Goal: Task Accomplishment & Management: Manage account settings

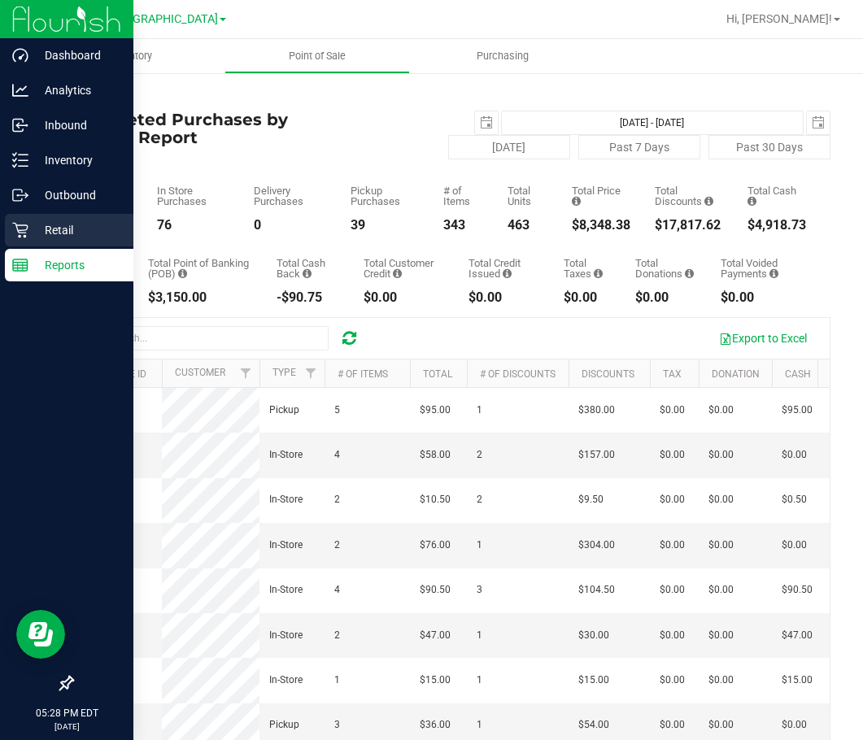
click at [59, 238] on p "Retail" at bounding box center [77, 230] width 98 height 20
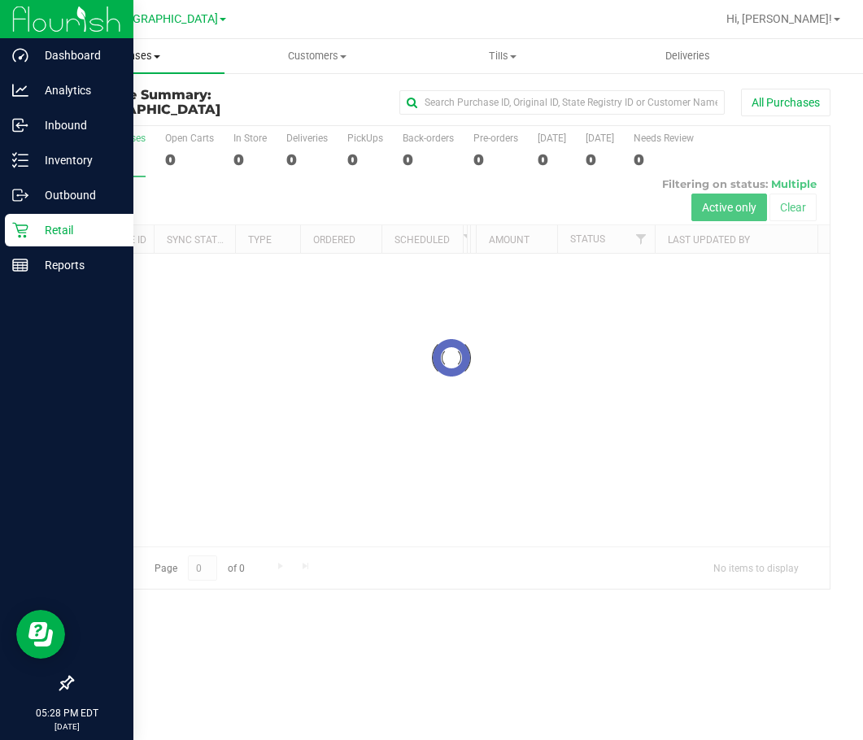
click at [130, 60] on span "Purchases" at bounding box center [131, 56] width 185 height 15
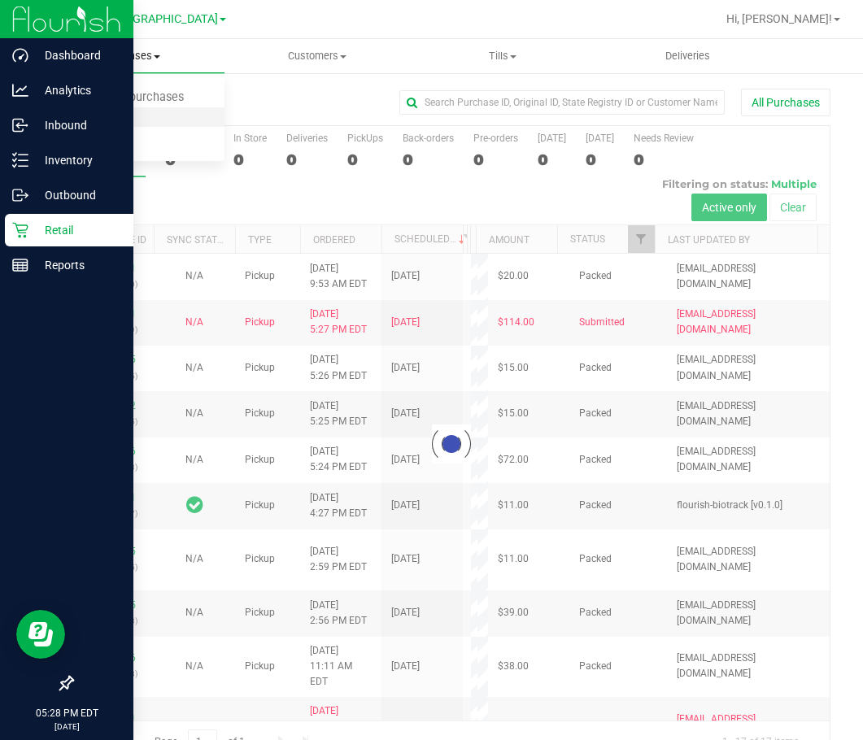
click at [122, 111] on span "Fulfillment" at bounding box center [89, 118] width 101 height 14
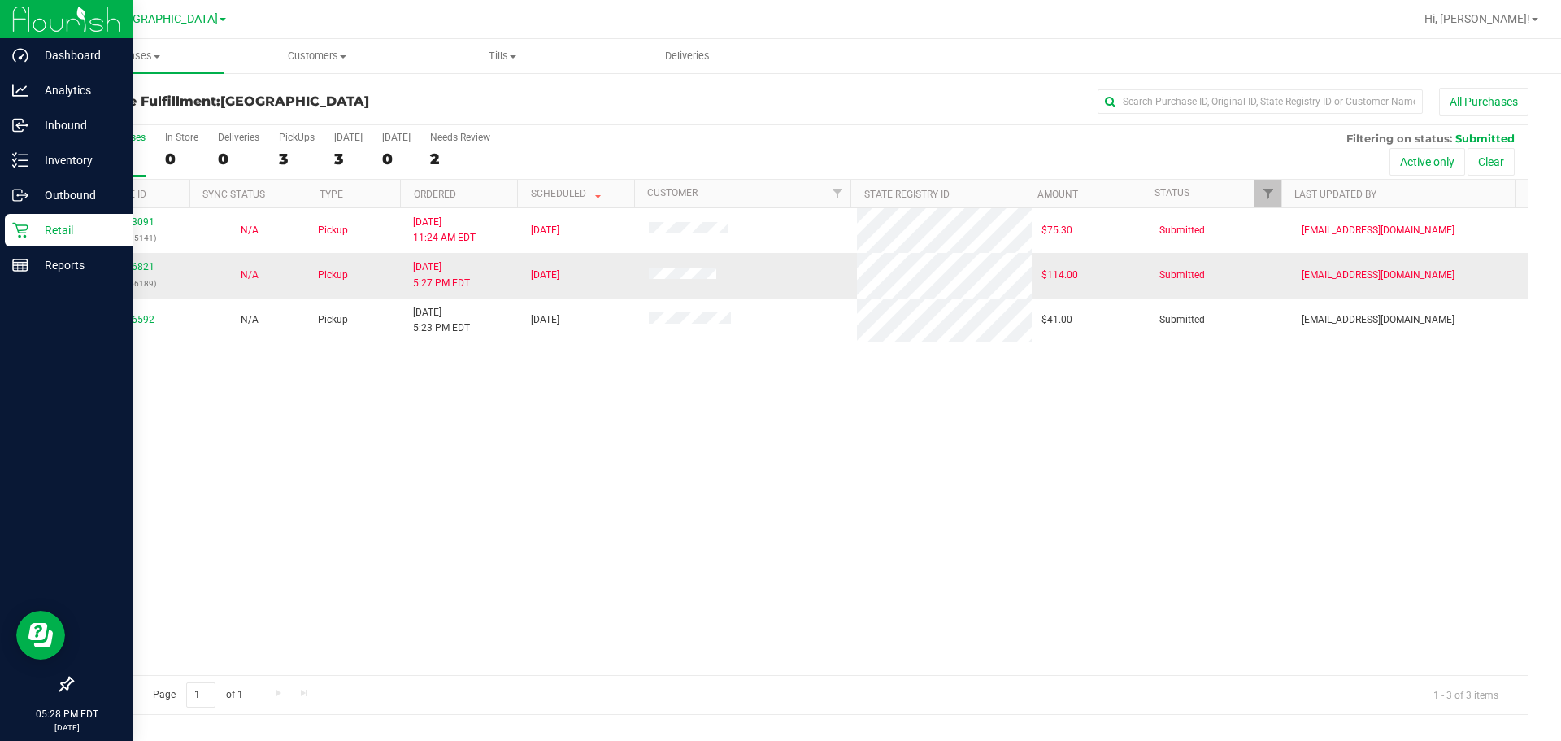
click at [137, 263] on link "12026821" at bounding box center [132, 266] width 46 height 11
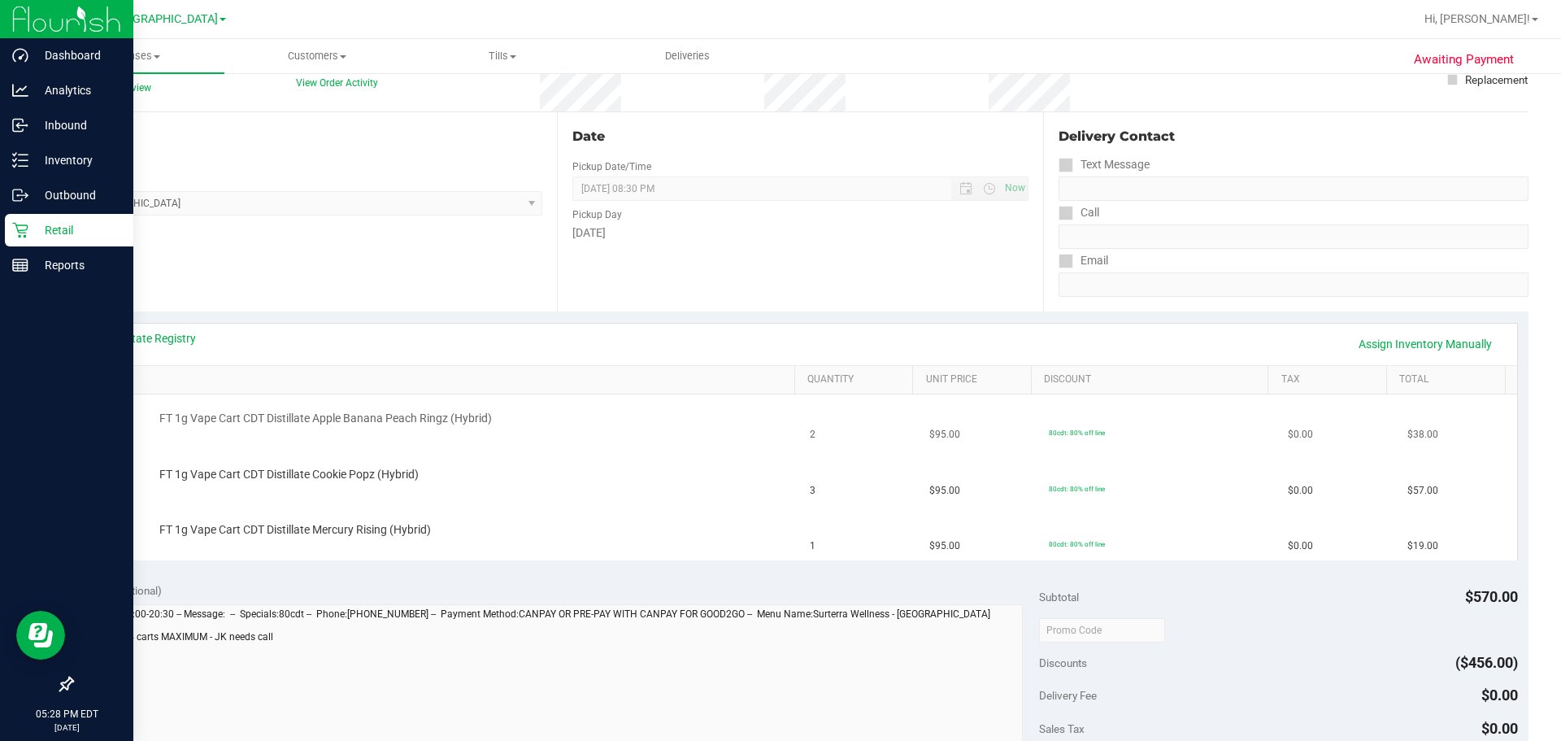
scroll to position [163, 0]
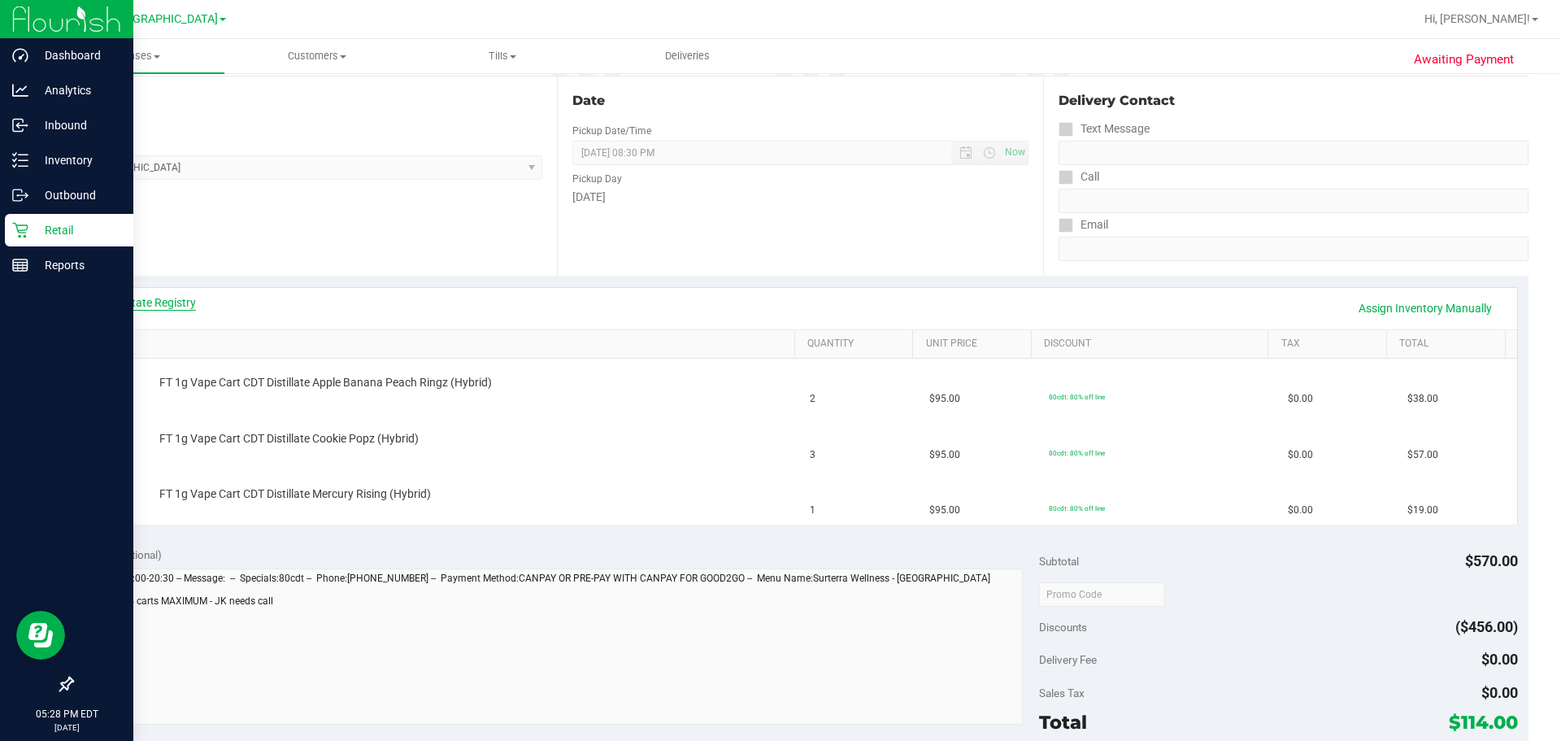
click at [150, 298] on link "View State Registry" at bounding box center [147, 302] width 98 height 16
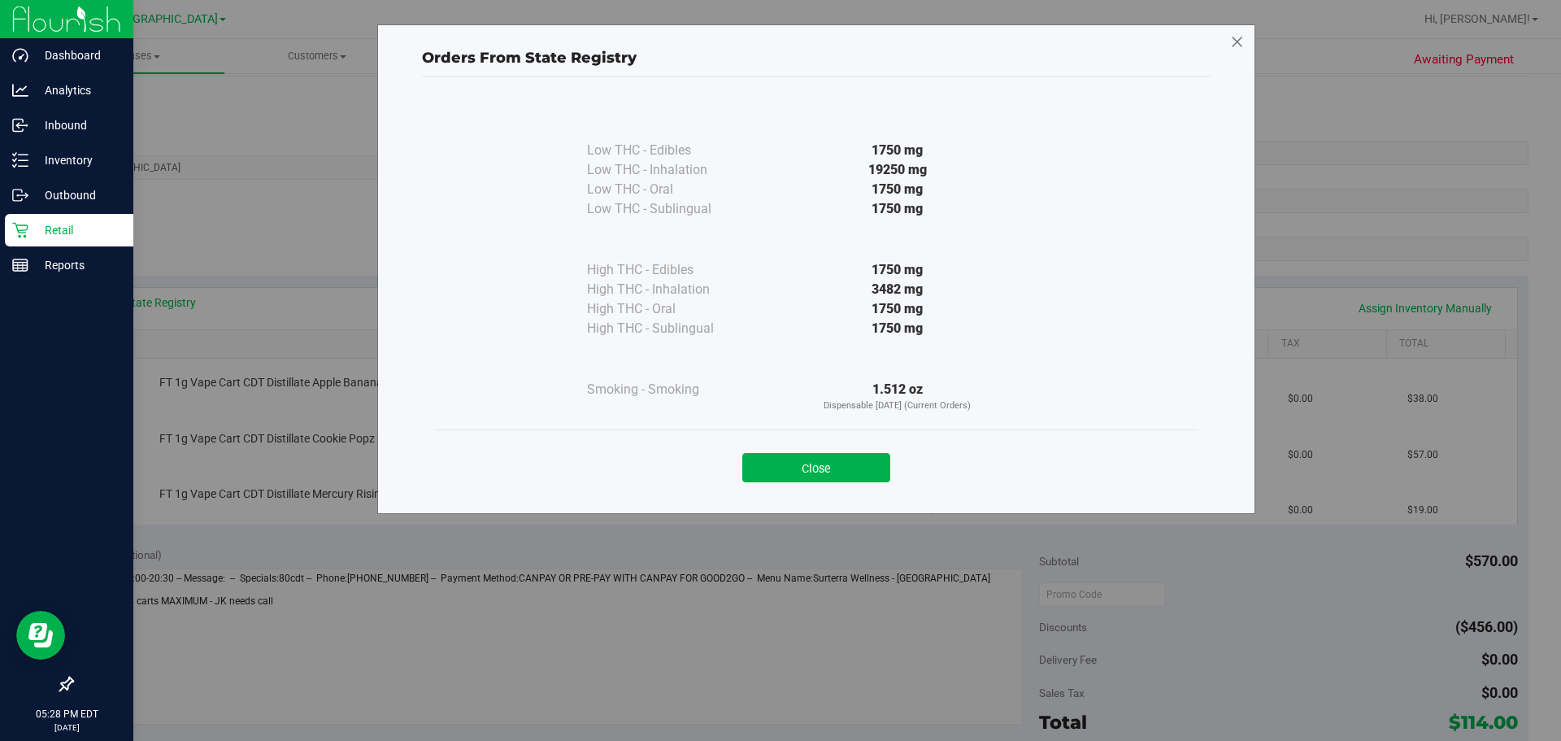
click at [862, 40] on icon at bounding box center [1237, 42] width 15 height 26
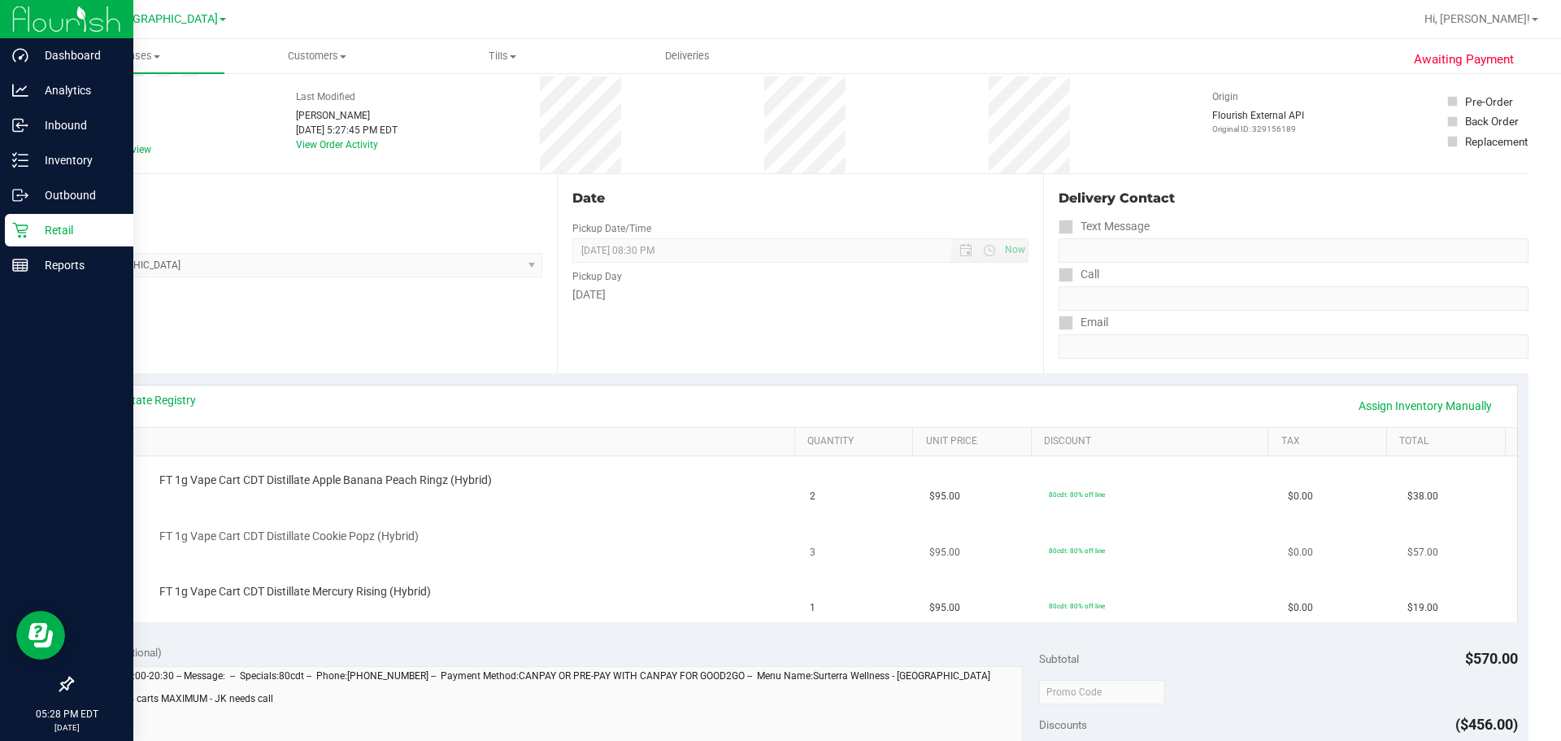
scroll to position [0, 0]
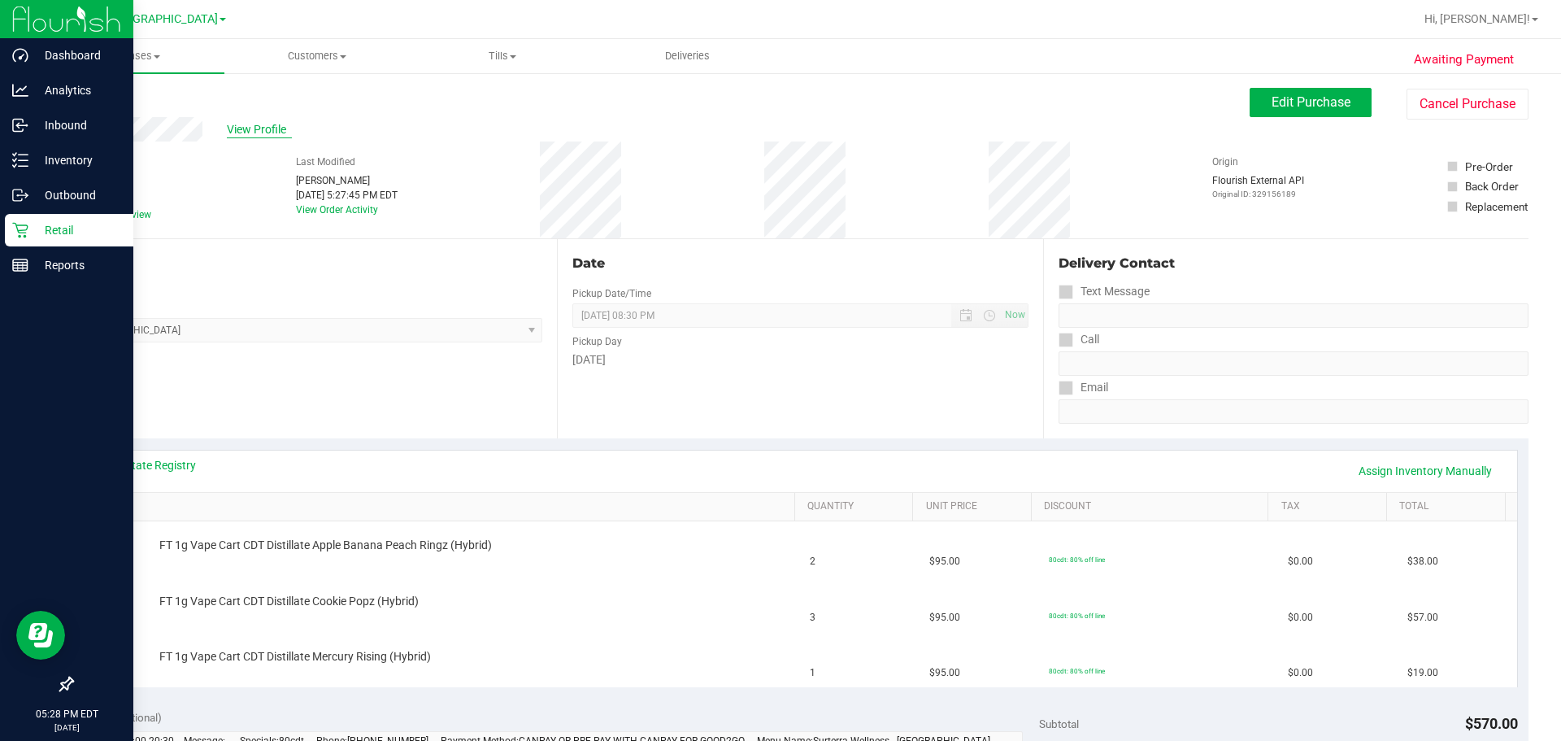
click at [263, 123] on span "View Profile" at bounding box center [259, 129] width 65 height 17
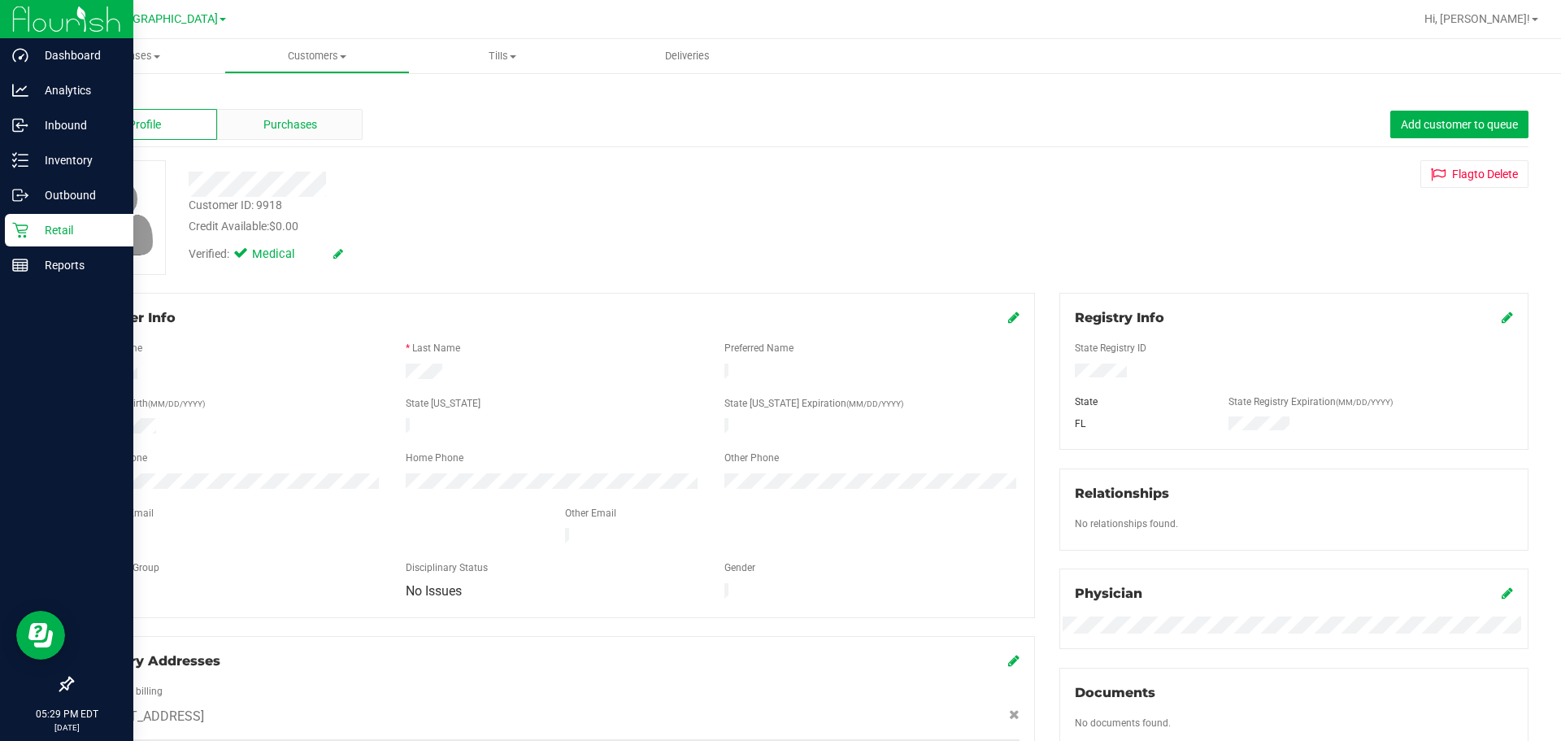
click at [263, 133] on div "Purchases" at bounding box center [290, 124] width 146 height 31
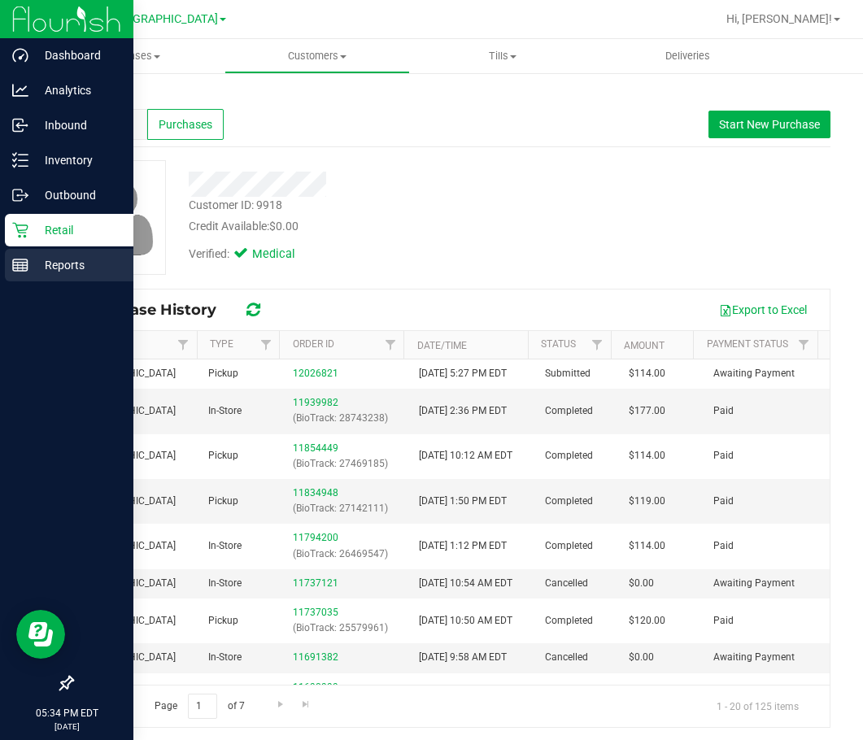
click at [48, 262] on p "Reports" at bounding box center [77, 265] width 98 height 20
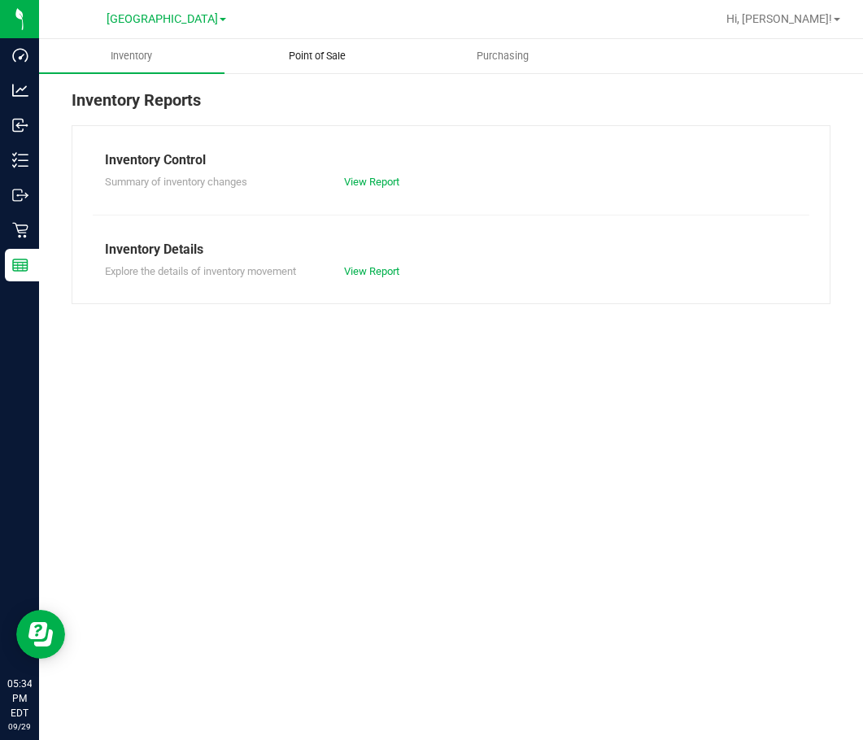
click at [341, 45] on uib-tab-heading "Point of Sale" at bounding box center [317, 56] width 184 height 33
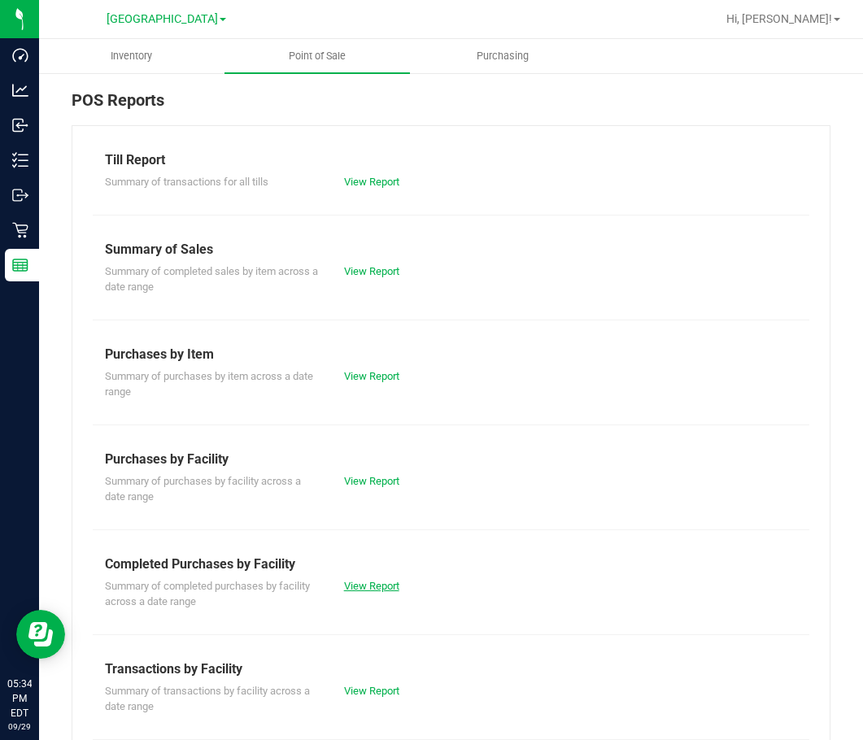
click at [373, 584] on link "View Report" at bounding box center [371, 586] width 55 height 12
